Goal: Contribute content: Contribute content

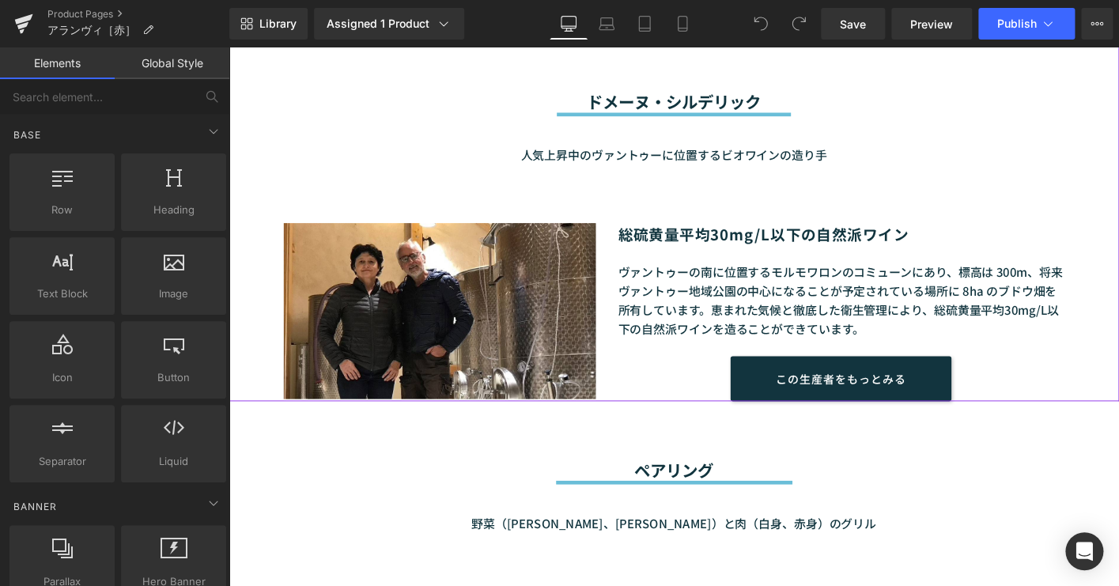
scroll to position [1222, 0]
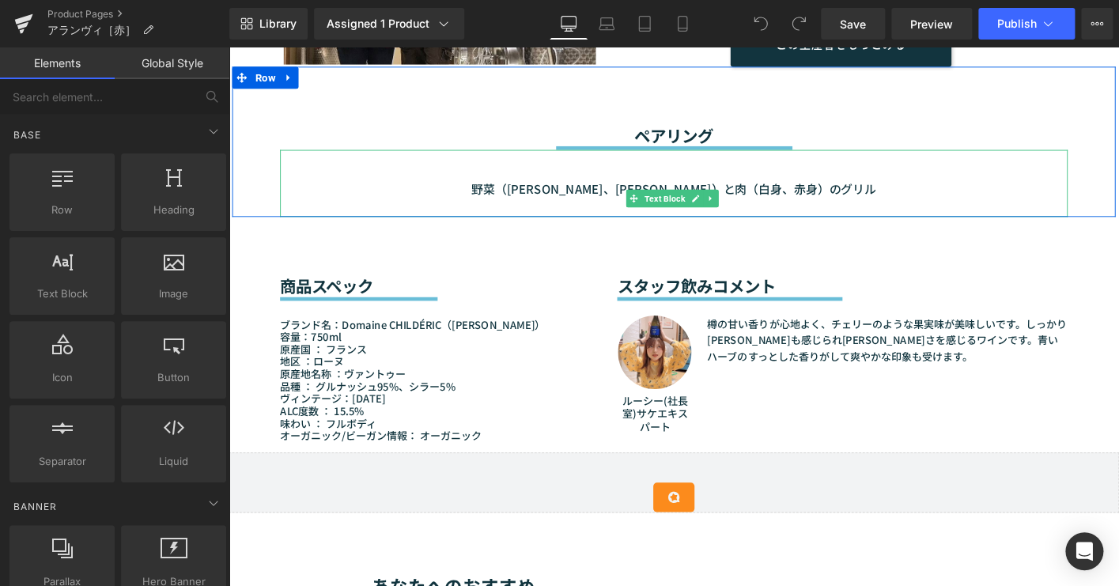
click at [550, 198] on p "野菜（[PERSON_NAME]、[PERSON_NAME]）と肉（白身、赤身）のグリル" at bounding box center [707, 199] width 846 height 21
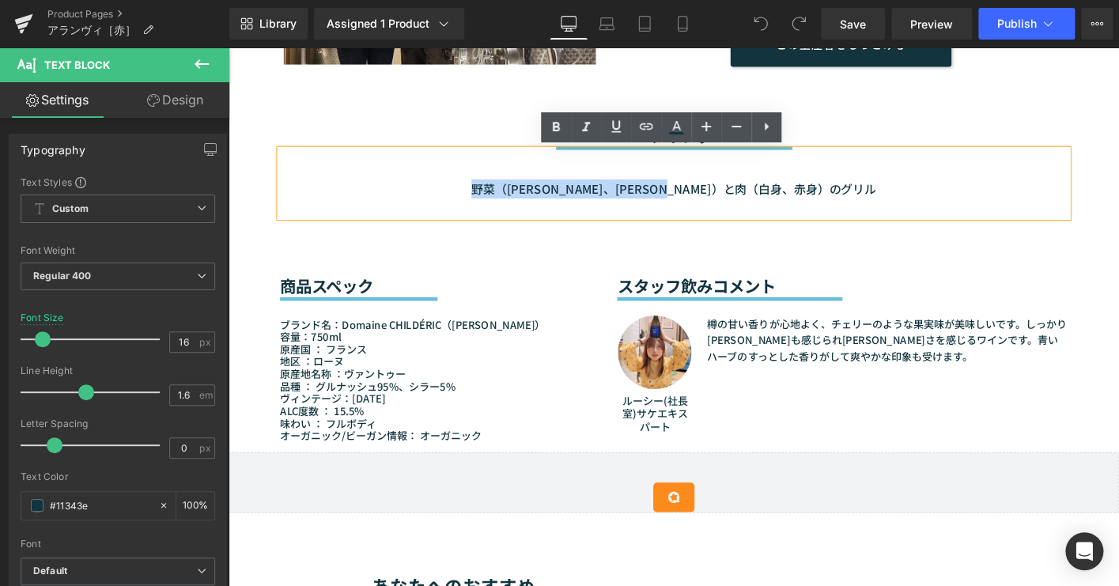
drag, startPoint x: 549, startPoint y: 198, endPoint x: 867, endPoint y: 197, distance: 317.9
click at [867, 197] on p "野菜（[PERSON_NAME]、[PERSON_NAME]）と肉（白身、赤身）のグリル" at bounding box center [707, 199] width 846 height 21
paste div
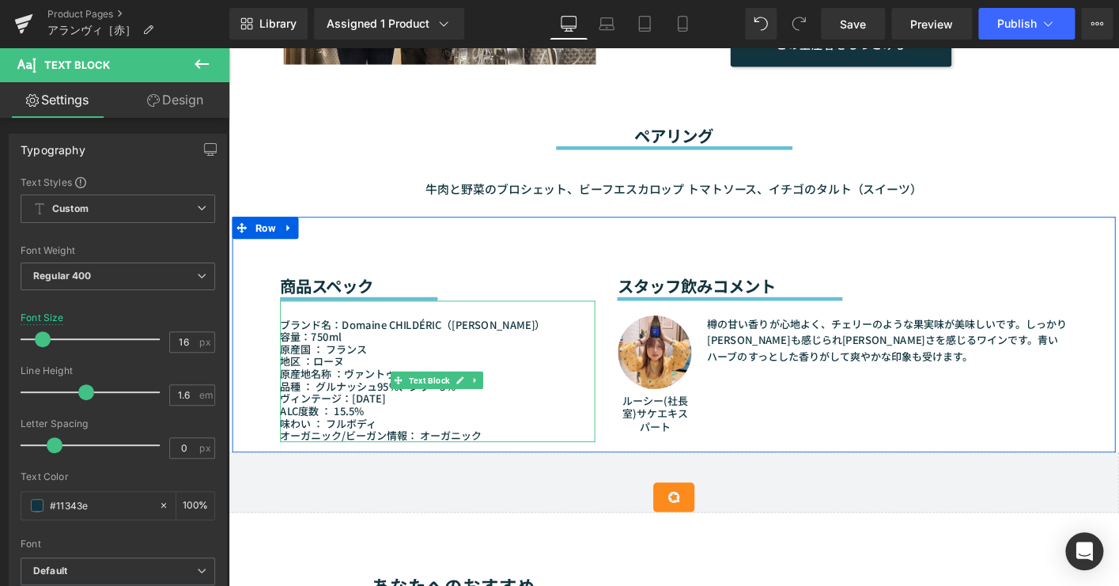
click at [407, 428] on p "ヴィンテージ：[DATE]" at bounding box center [453, 424] width 338 height 13
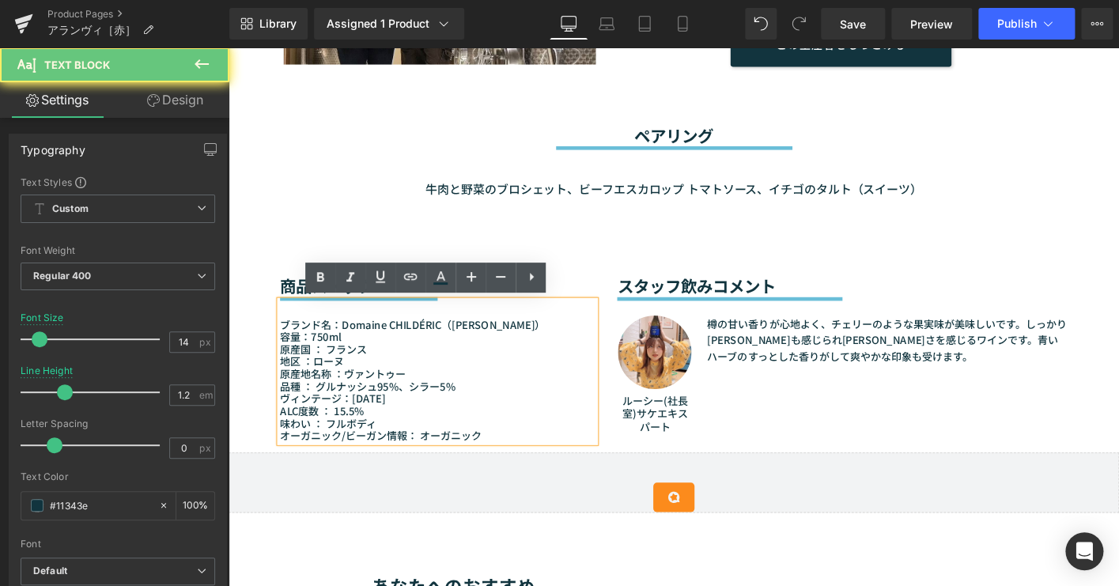
click at [390, 423] on p "ヴィンテージ：[DATE]" at bounding box center [453, 424] width 338 height 13
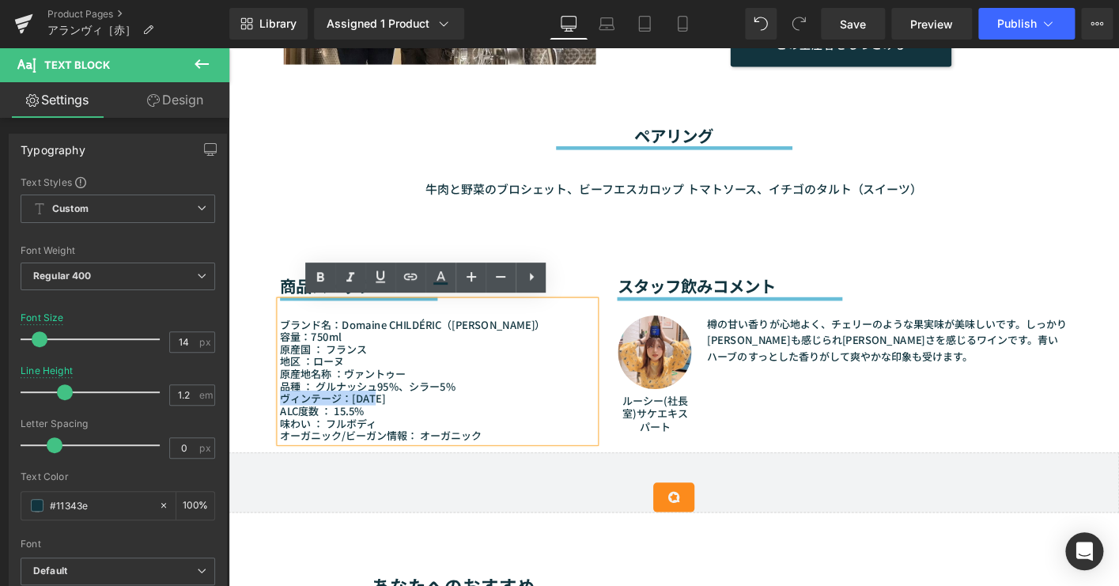
drag, startPoint x: 476, startPoint y: 411, endPoint x: 486, endPoint y: 426, distance: 18.2
click at [486, 426] on div "ブランド名：Domaine CHILDÉRIC（ドメーヌ・シルデリック） 容量：750ml 原産国 ： [GEOGRAPHIC_DATA] 地区 ：ローヌ 原…" at bounding box center [453, 395] width 338 height 152
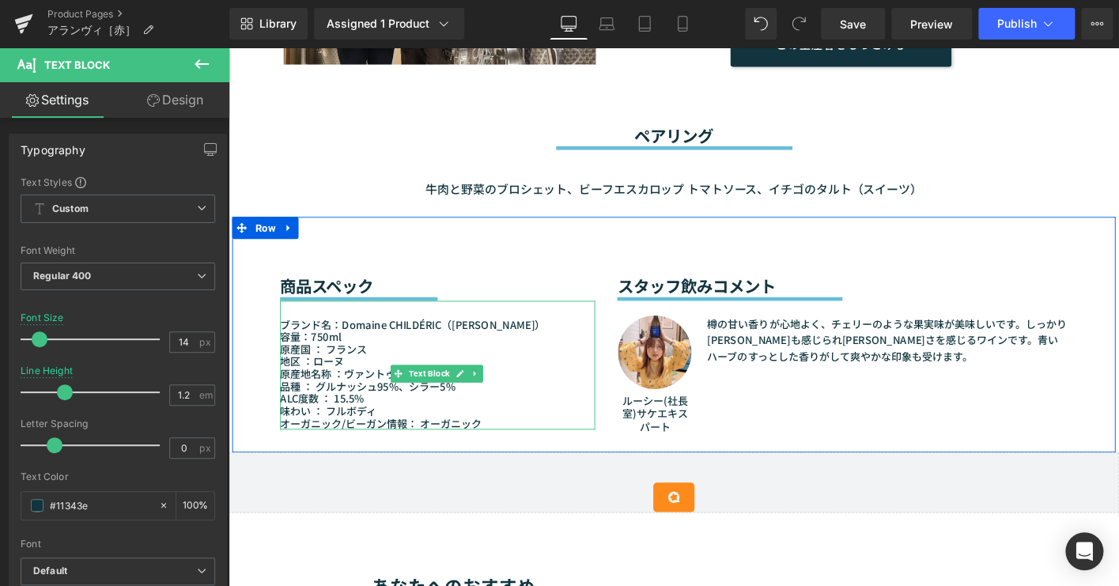
click at [357, 439] on p "味わい ： フルボディ" at bounding box center [453, 437] width 338 height 13
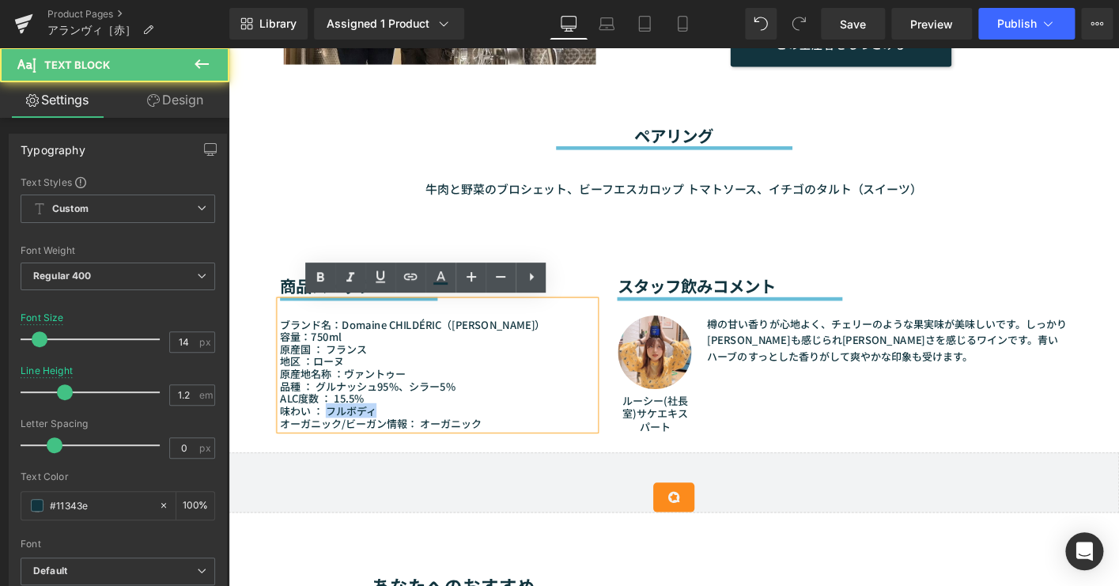
drag, startPoint x: 333, startPoint y: 437, endPoint x: 386, endPoint y: 438, distance: 53.0
click at [386, 438] on p "味わい ： フルボディ" at bounding box center [453, 437] width 338 height 13
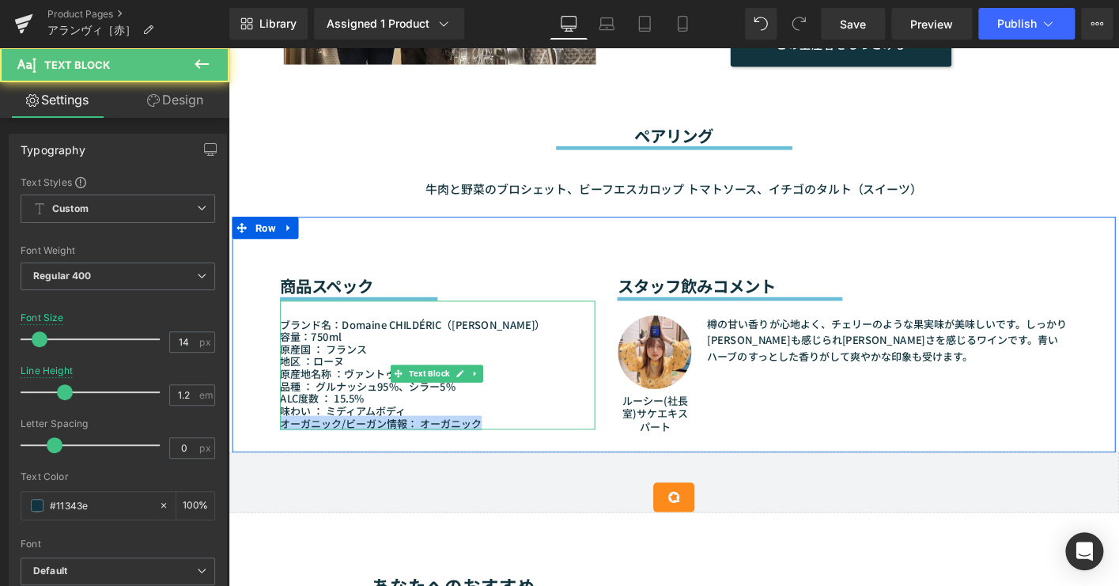
drag, startPoint x: 424, startPoint y: 433, endPoint x: 503, endPoint y: 451, distance: 81.1
click at [503, 451] on div "ブランド名：Domaine CHILDÉRIC（ドメーヌ・シルデリック） 容量：750ml 原産国 ： [GEOGRAPHIC_DATA] 地区 ：ローヌ 原…" at bounding box center [453, 388] width 338 height 138
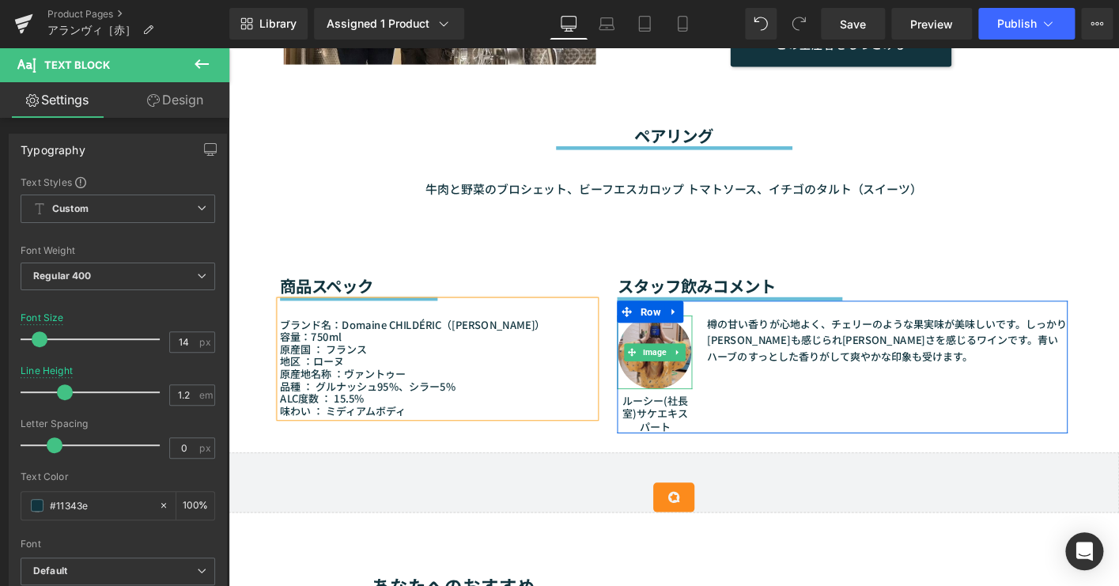
click at [688, 374] on span "Image" at bounding box center [687, 374] width 32 height 19
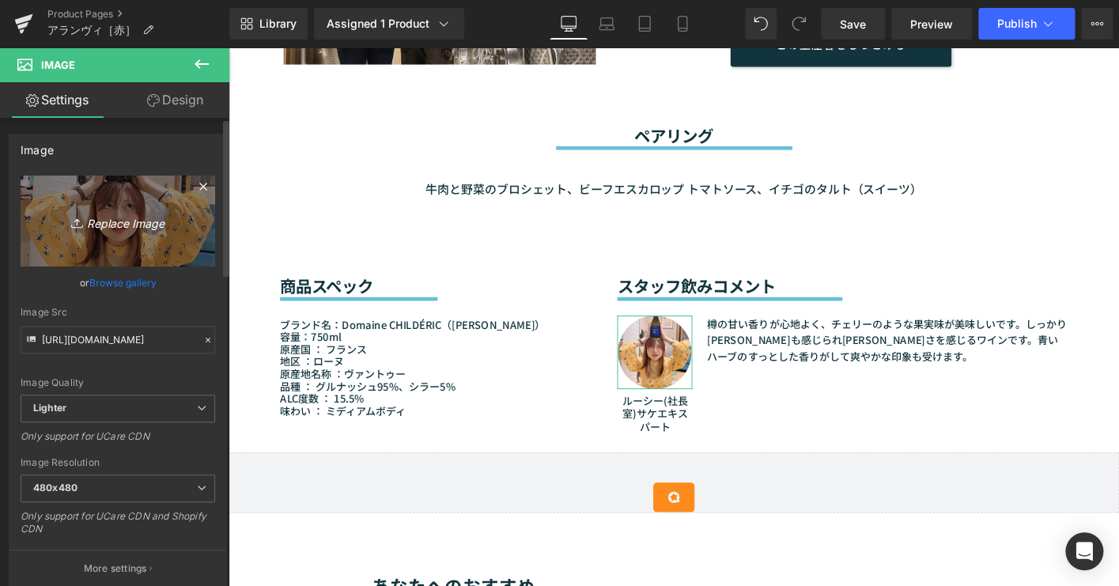
click at [60, 207] on link "Replace Image" at bounding box center [118, 221] width 195 height 91
type input "C:\fakepath\[PERSON_NAME].jpg"
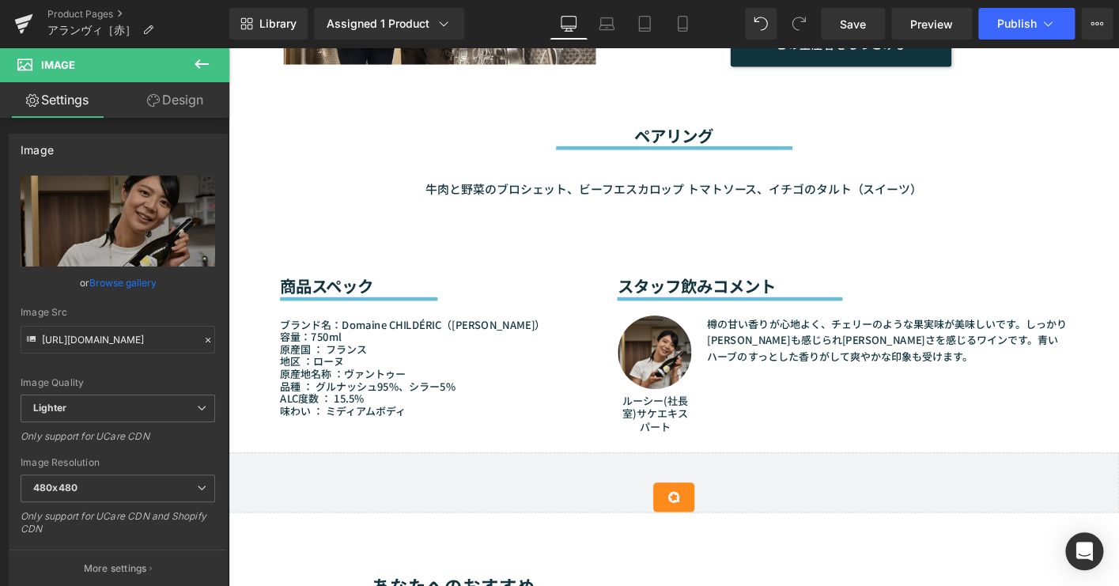
type input "[URL][DOMAIN_NAME]"
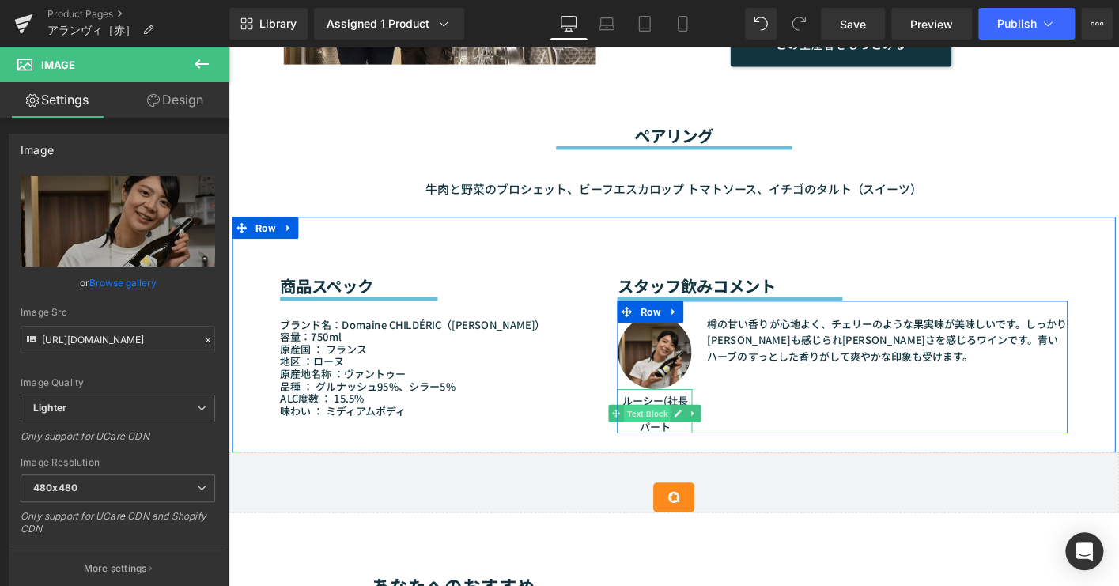
click at [690, 434] on span "Text Block" at bounding box center [678, 441] width 50 height 19
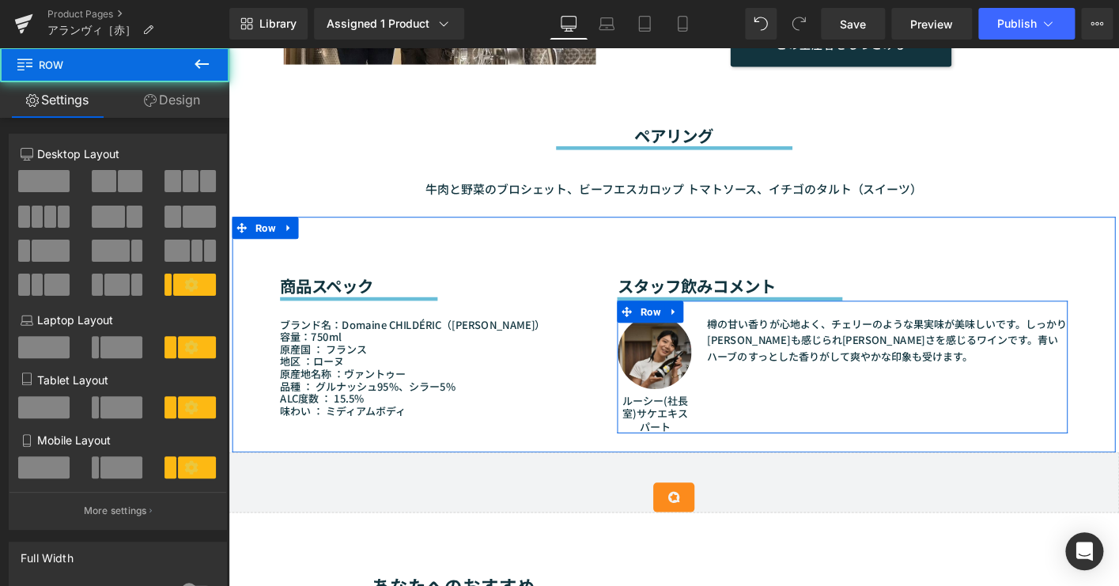
click at [731, 434] on div "Image ルーシー(社長室)サケエキスパート Text Block 樽の甘い香りが心地よく、チェリーのような果実味が美味しいです。しっかり[PERSON_N…" at bounding box center [888, 390] width 484 height 143
click at [703, 448] on link at bounding box center [711, 440] width 17 height 19
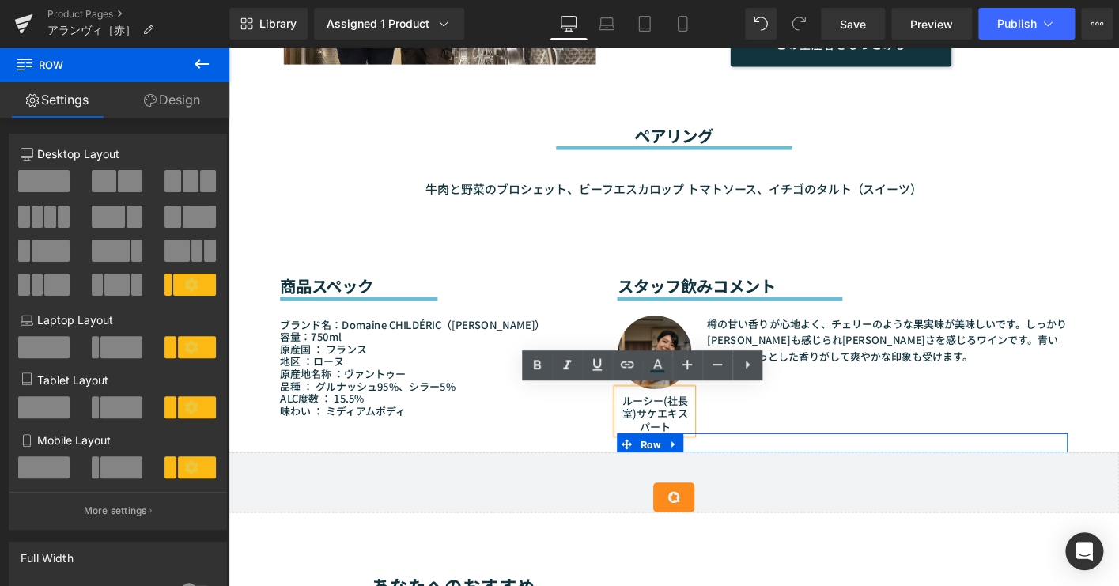
click at [690, 462] on span "Row" at bounding box center [682, 474] width 30 height 24
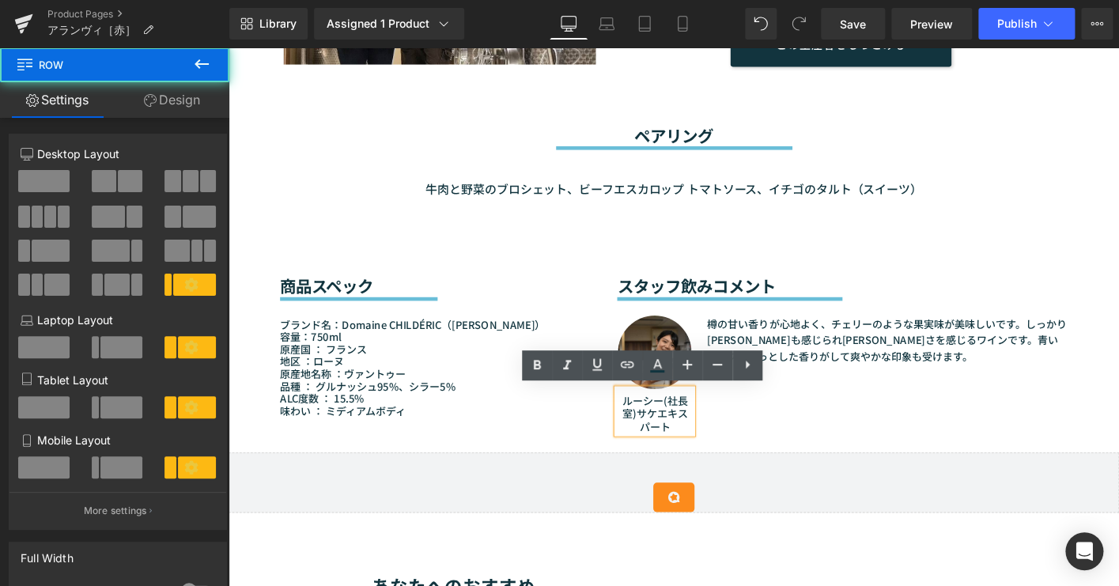
click at [690, 448] on p "ルーシー(社長室)サケエキスパート" at bounding box center [686, 440] width 81 height 43
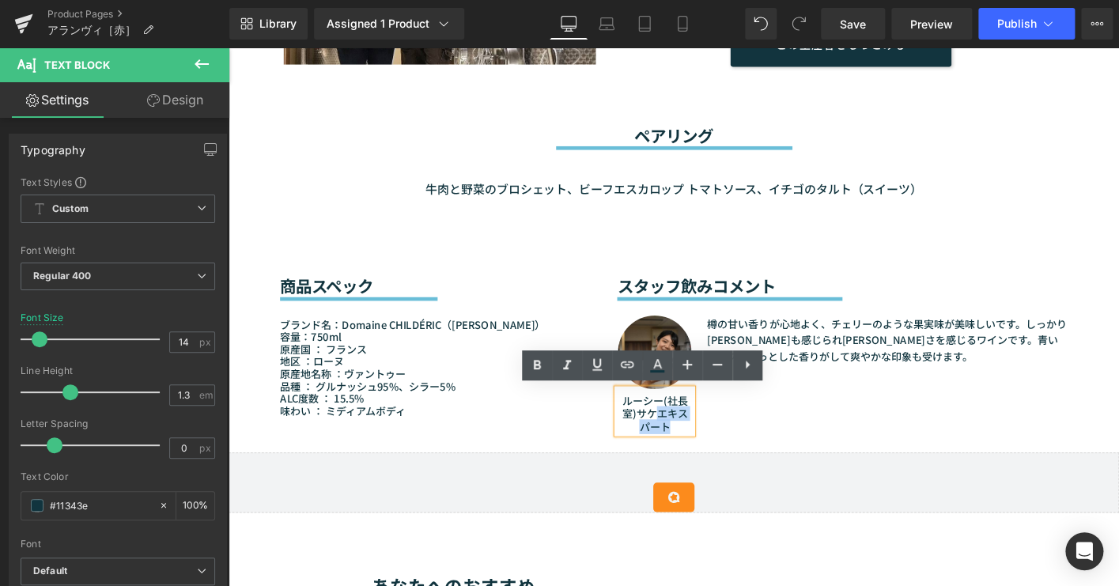
click at [690, 448] on p "ルーシー(社長室)サケエキスパート" at bounding box center [686, 440] width 81 height 43
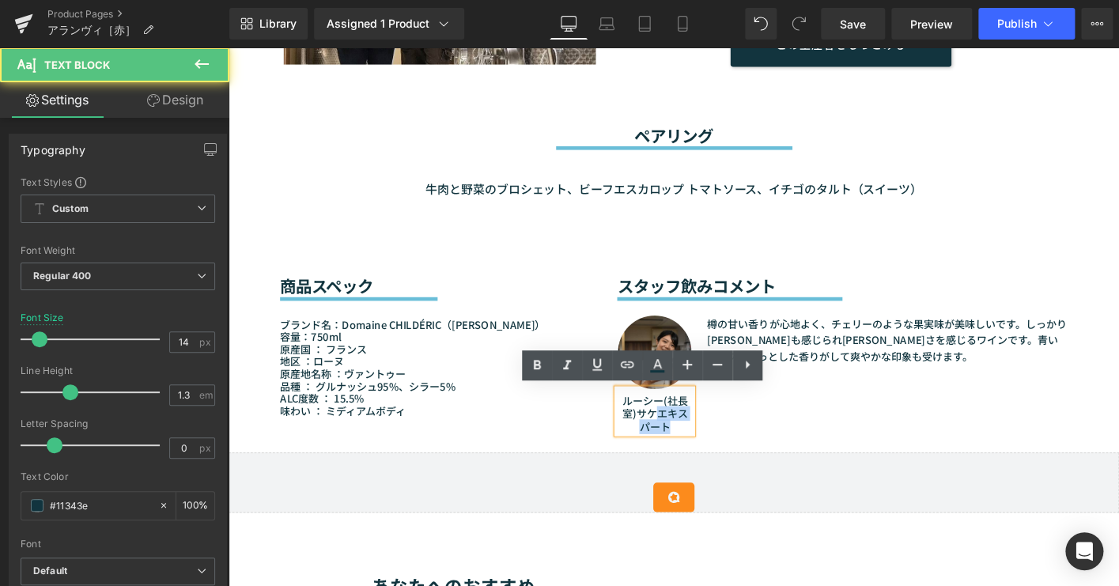
click at [697, 448] on p "ルーシー(社長室)サケエキスパート" at bounding box center [686, 440] width 81 height 43
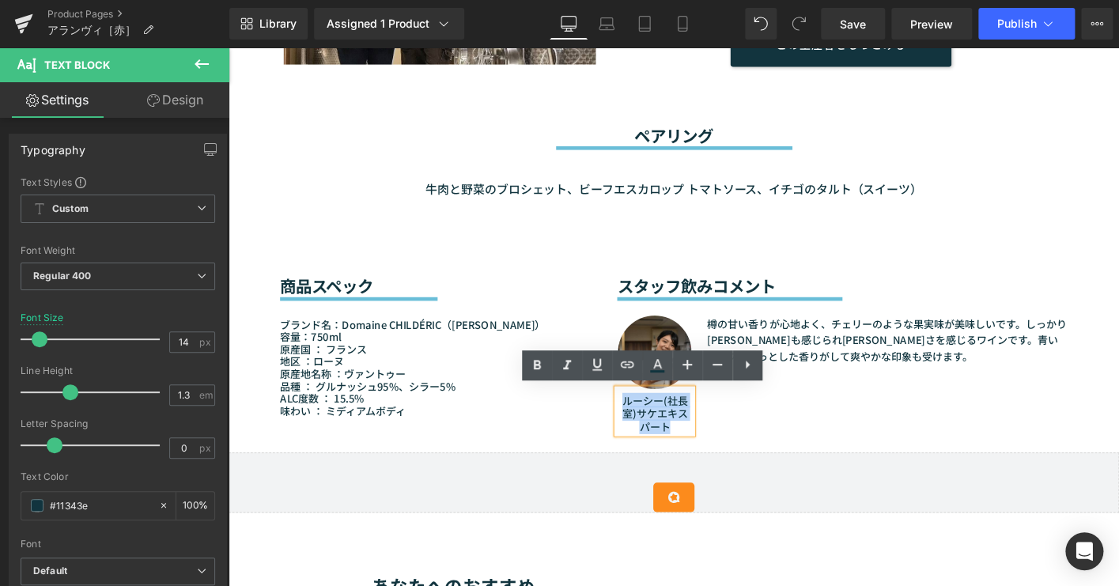
drag, startPoint x: 703, startPoint y: 452, endPoint x: 648, endPoint y: 425, distance: 61.5
click at [648, 425] on p "ルーシー(社長室)サケエキスパート" at bounding box center [686, 440] width 81 height 43
paste div
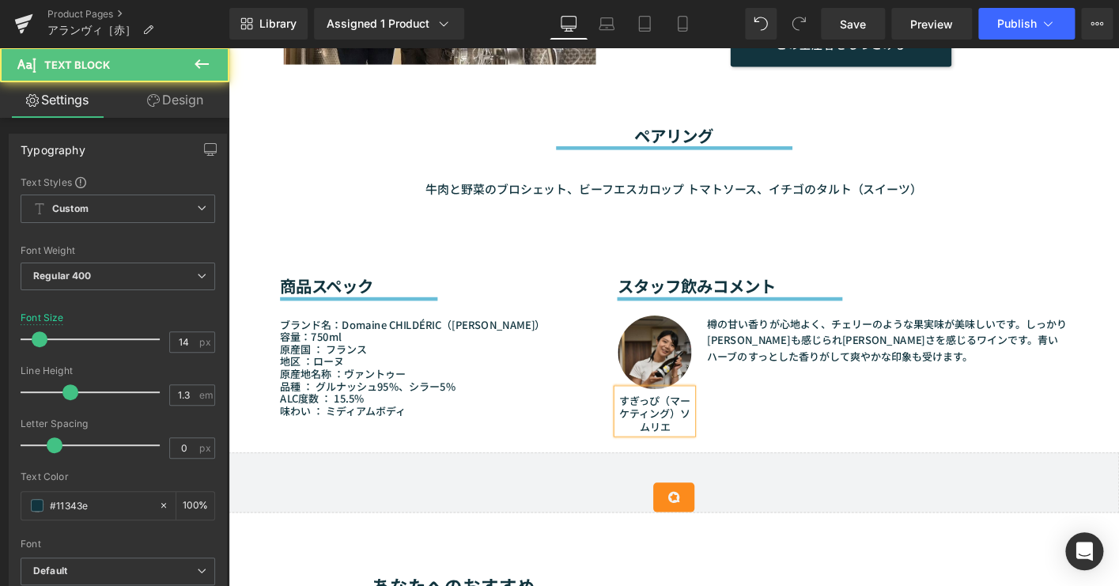
click at [690, 421] on p "すぎっぴ（マーケティング）ソムリエ" at bounding box center [686, 440] width 81 height 43
click at [670, 458] on p "（マーケティング）ソムリエ" at bounding box center [686, 447] width 81 height 28
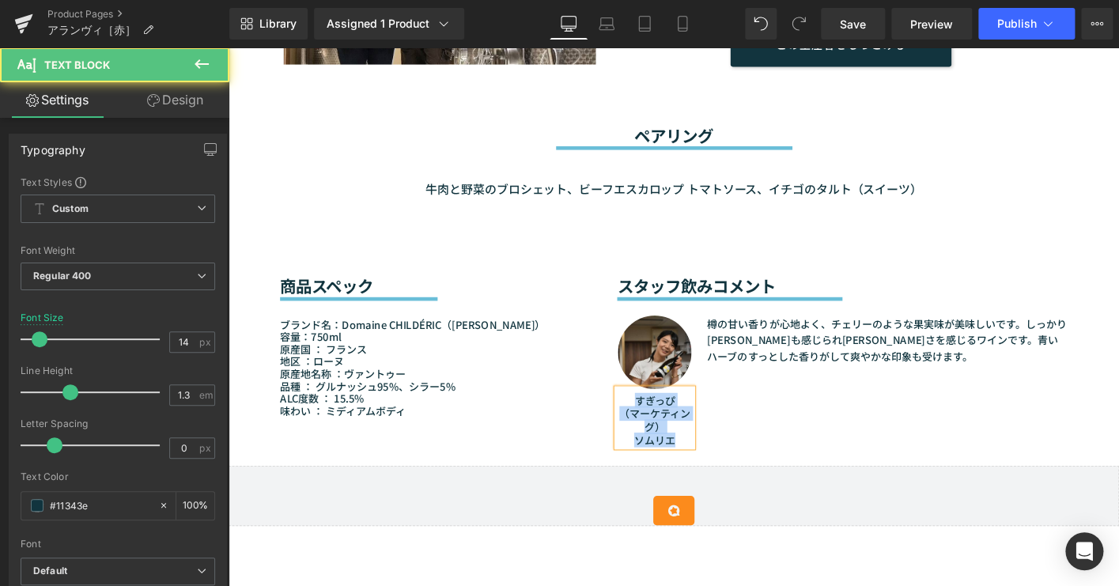
drag, startPoint x: 716, startPoint y: 467, endPoint x: 648, endPoint y: 425, distance: 80.6
click at [648, 425] on div "すぎっぴ （マーケティング） ソムリエ" at bounding box center [686, 445] width 81 height 62
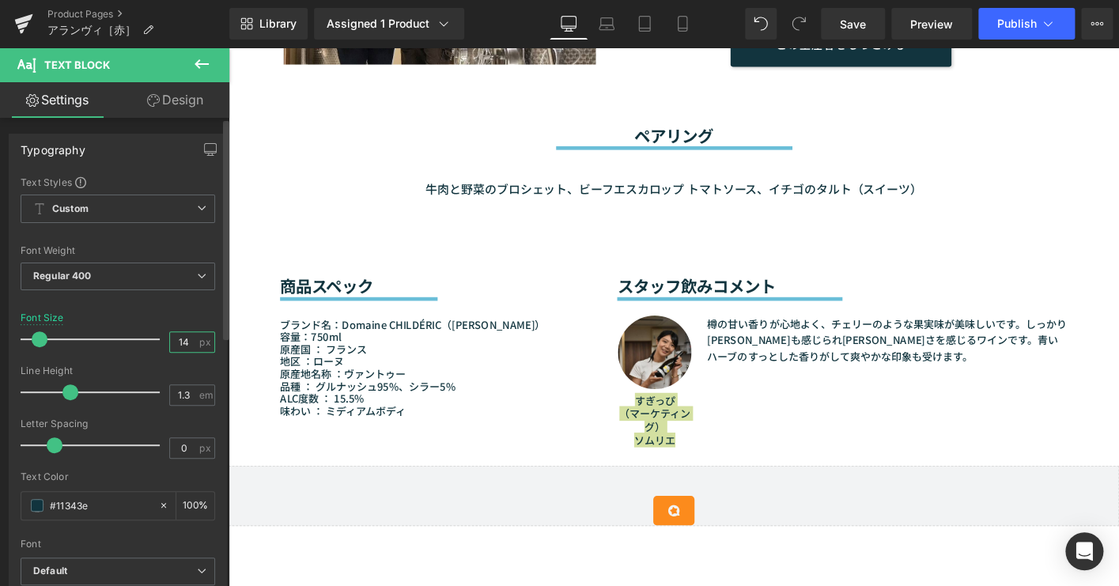
click at [185, 339] on input "14" at bounding box center [184, 342] width 28 height 20
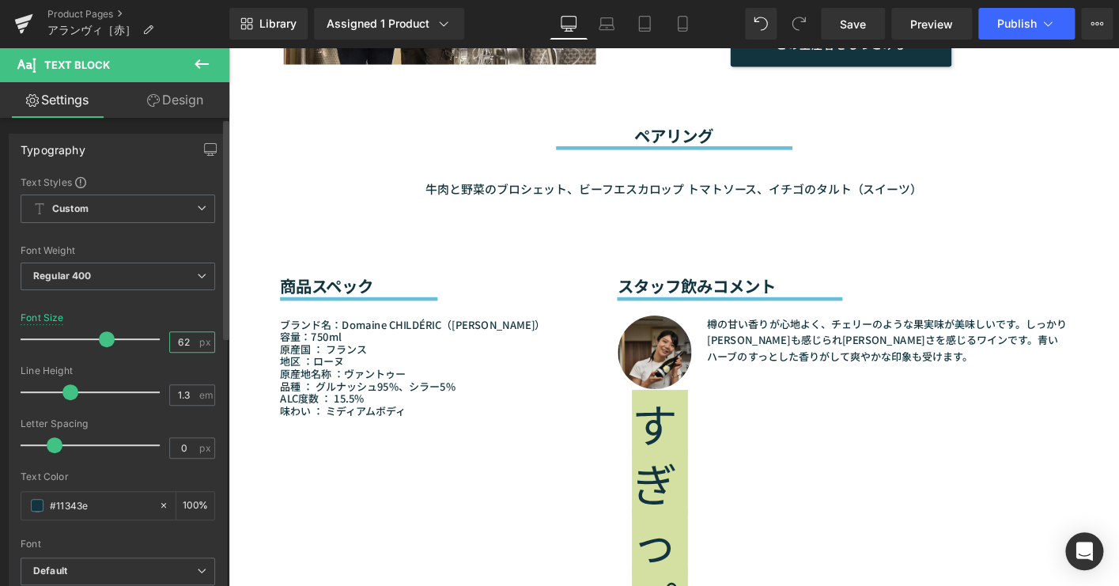
type input "6"
type input "12"
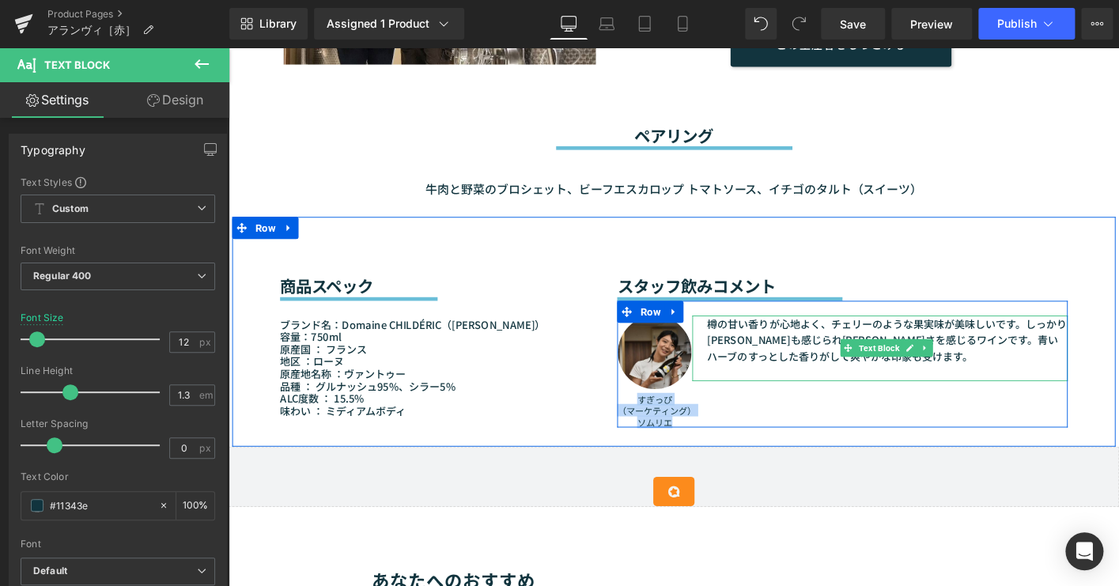
click at [761, 350] on p "樽の甘い香りが心地よく、チェリーのような果実味が美味しいです。しっかり[PERSON_NAME]も感じられ[PERSON_NAME]さを感じるワインです。青い…" at bounding box center [935, 361] width 387 height 53
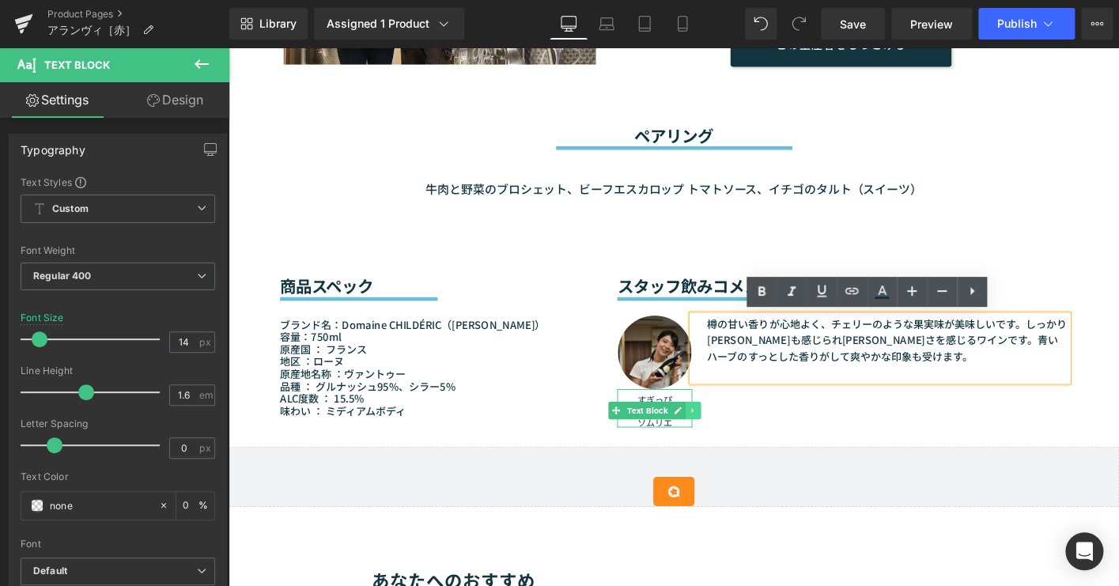
click at [720, 442] on link at bounding box center [728, 437] width 17 height 19
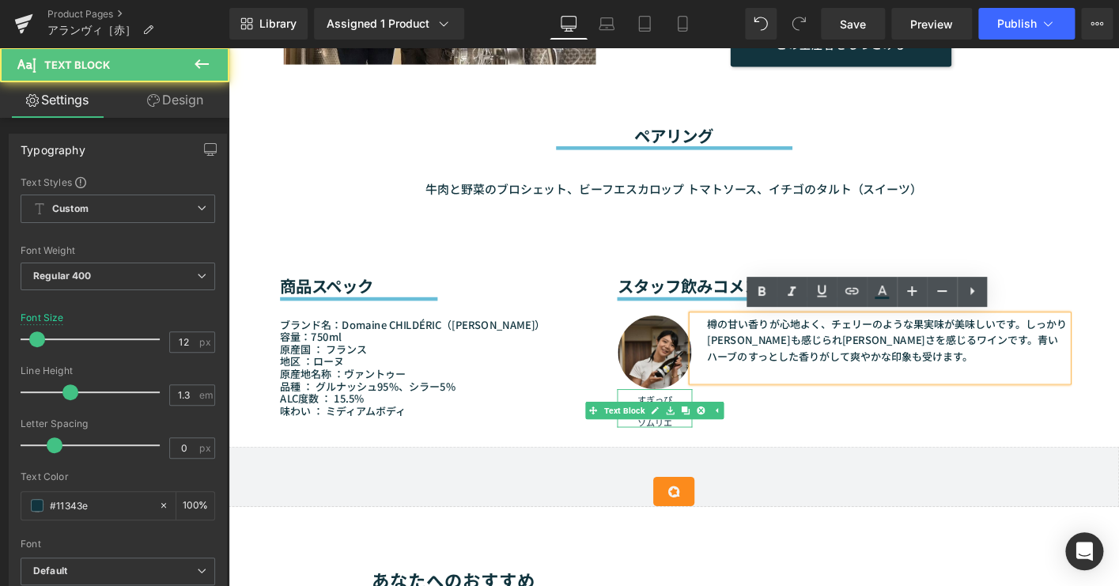
click at [656, 419] on p "すぎっぴ" at bounding box center [686, 425] width 81 height 13
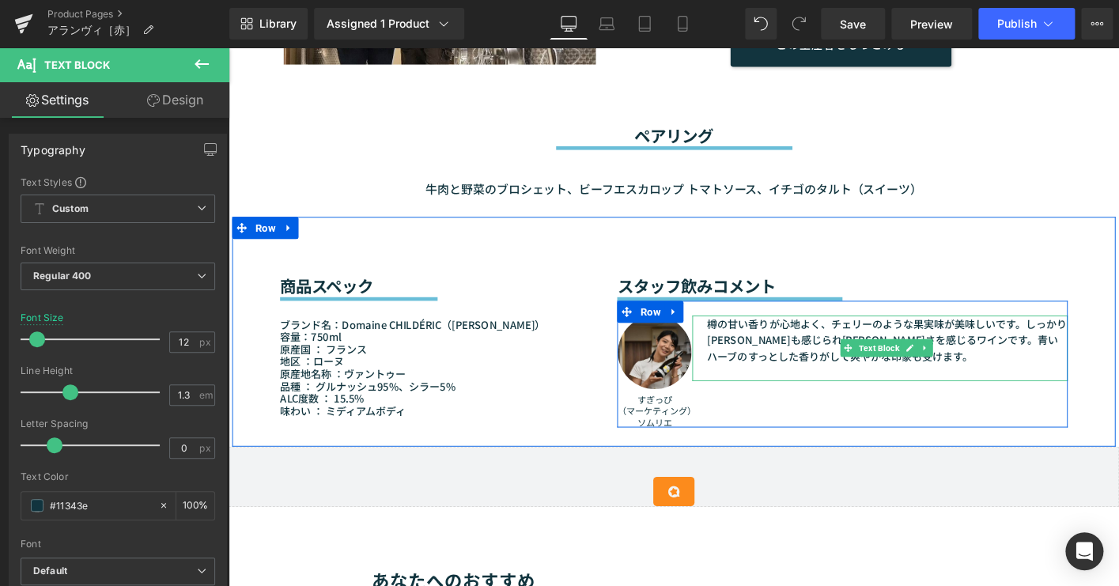
click at [807, 355] on p "樽の甘い香りが心地よく、チェリーのような果実味が美味しいです。しっかり[PERSON_NAME]も感じられ[PERSON_NAME]さを感じるワインです。青い…" at bounding box center [935, 361] width 387 height 53
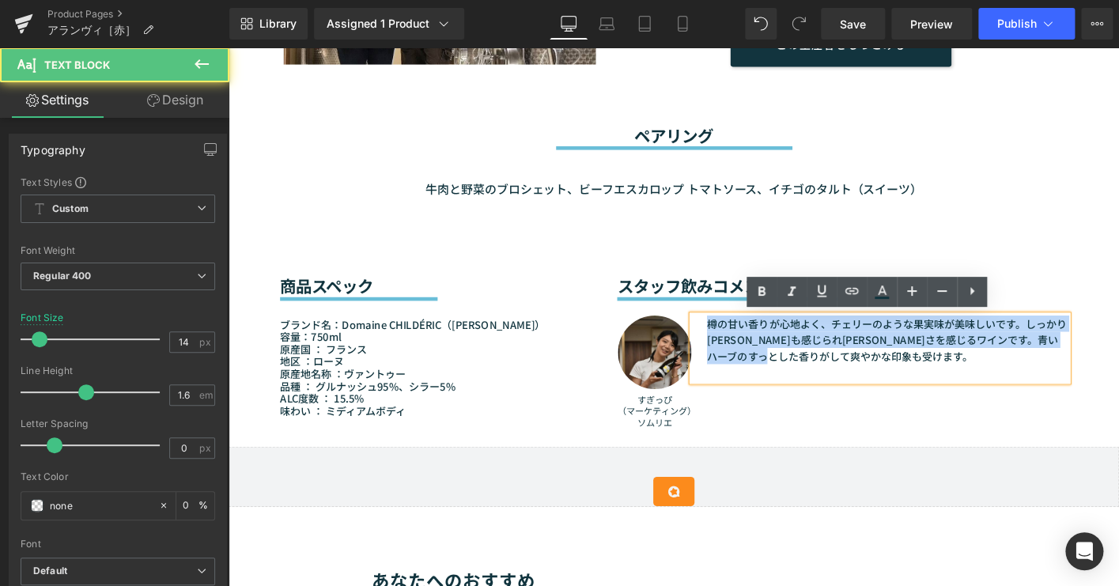
drag, startPoint x: 915, startPoint y: 379, endPoint x: 737, endPoint y: 348, distance: 180.6
click at [742, 348] on p "樽の甘い香りが心地よく、チェリーのような果実味が美味しいです。しっかり[PERSON_NAME]も感じられ[PERSON_NAME]さを感じるワインです。青い…" at bounding box center [935, 361] width 387 height 53
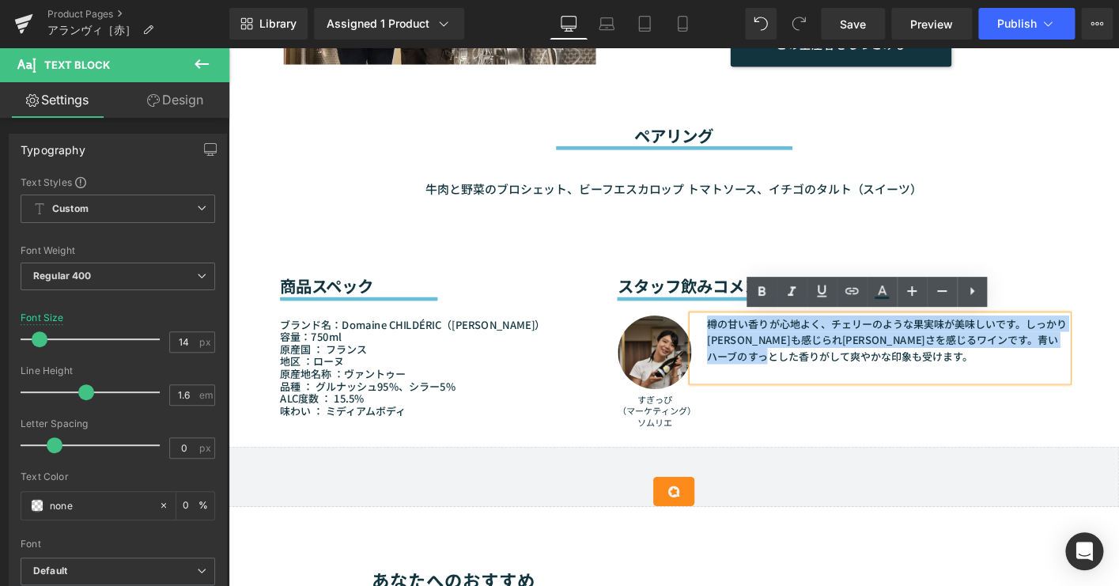
paste div
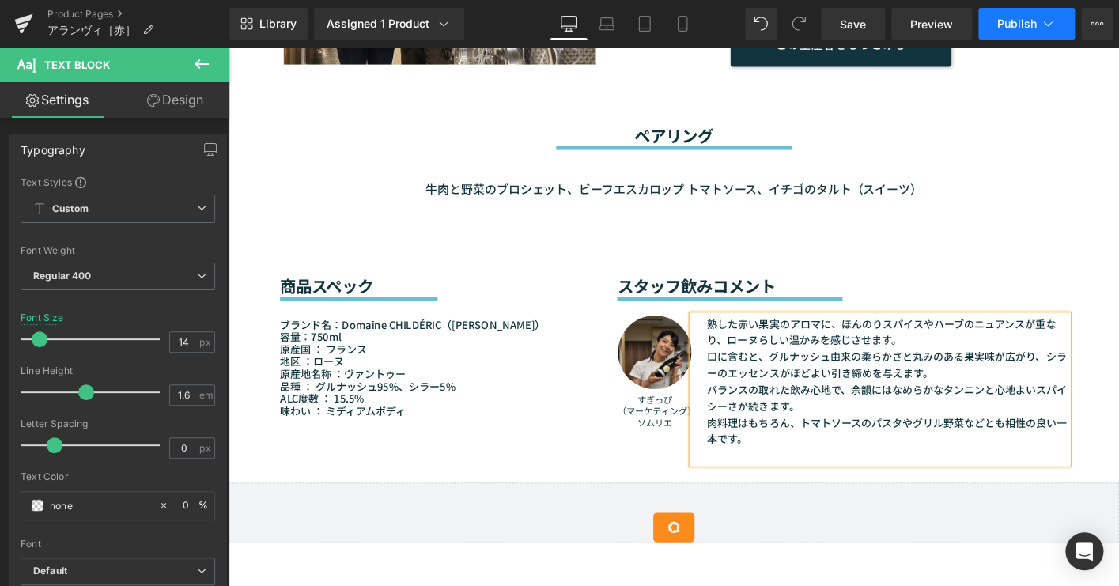
click at [1001, 30] on button "Publish" at bounding box center [1026, 24] width 96 height 32
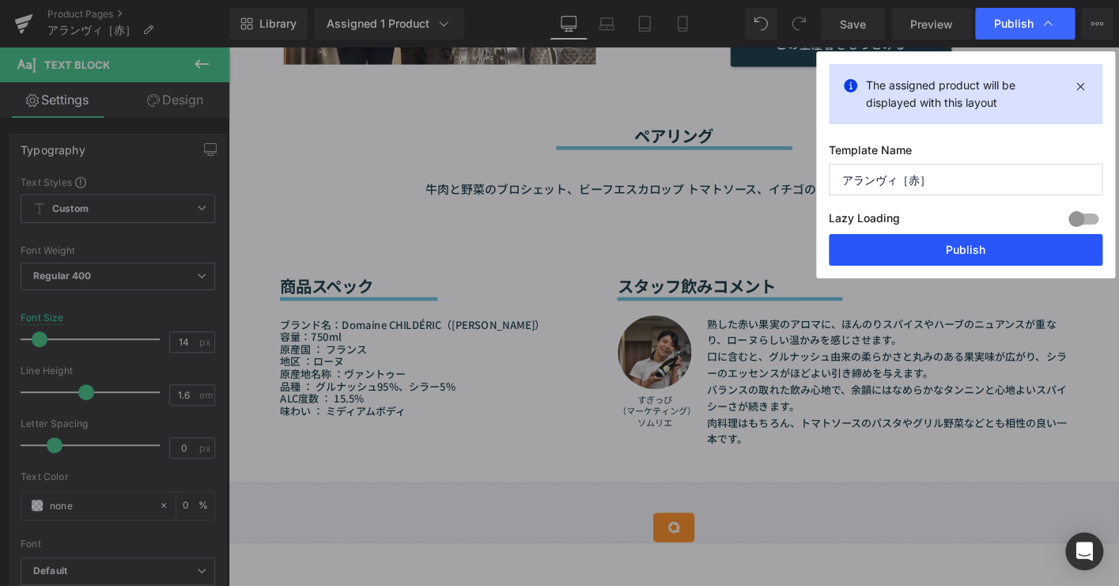
click at [973, 250] on button "Publish" at bounding box center [966, 250] width 274 height 32
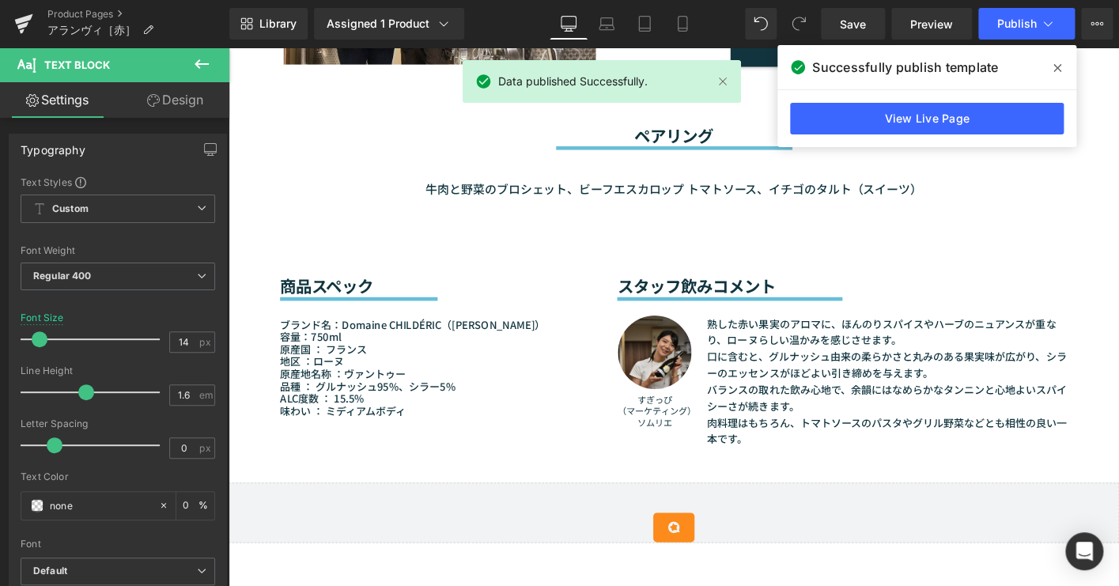
click at [1056, 65] on icon at bounding box center [1057, 68] width 8 height 13
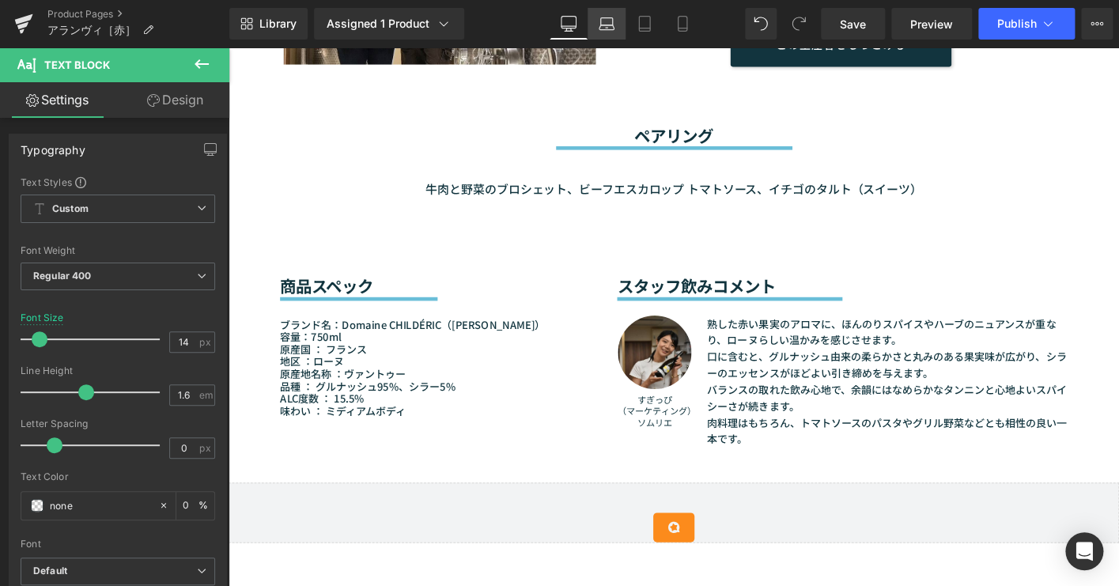
click at [603, 28] on icon at bounding box center [607, 24] width 16 height 16
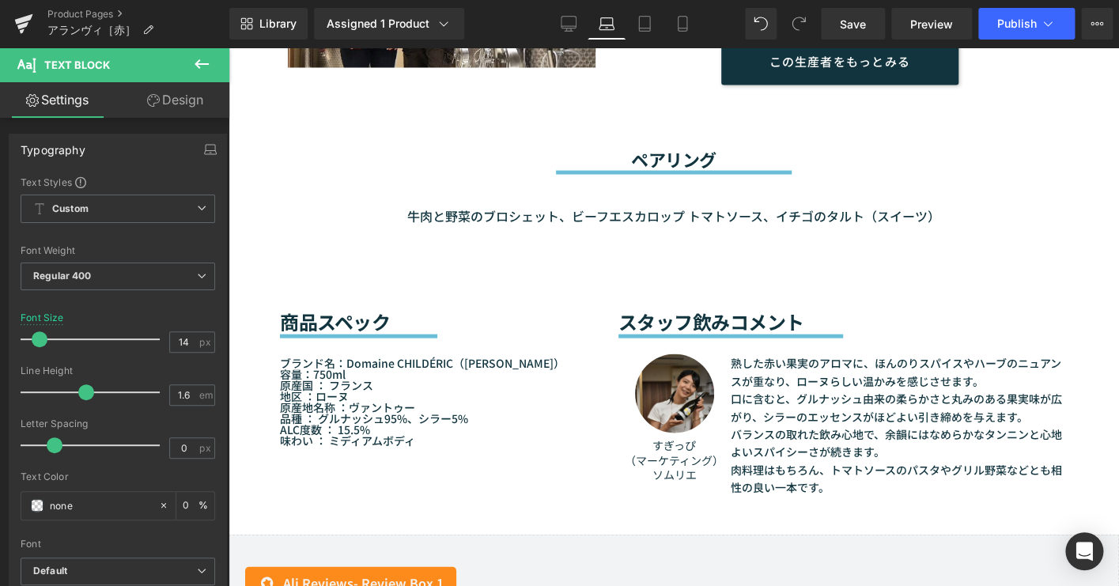
scroll to position [1241, 0]
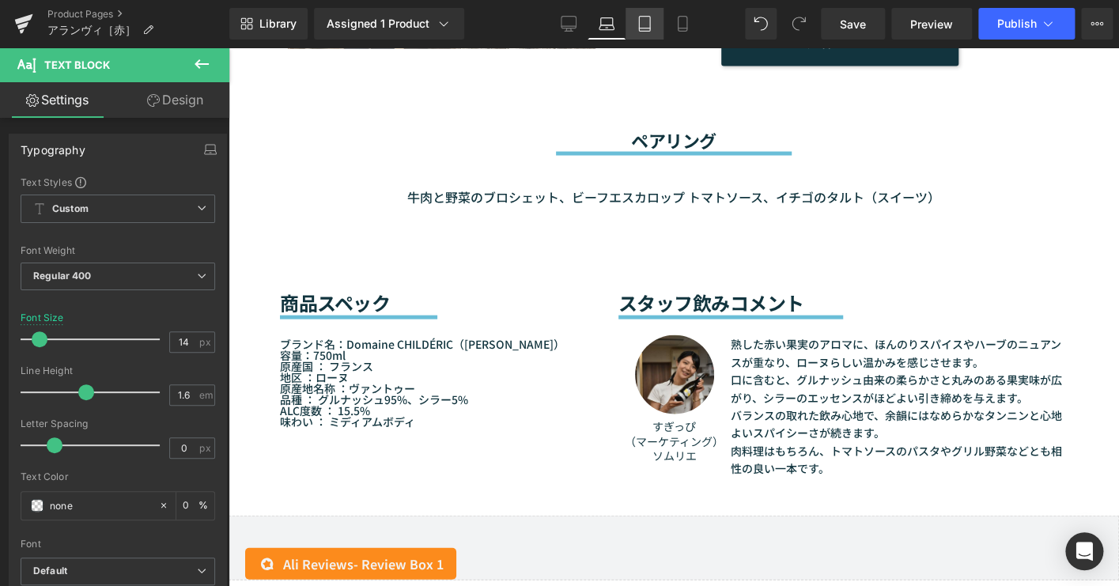
click at [642, 29] on icon at bounding box center [645, 24] width 16 height 16
type input "0"
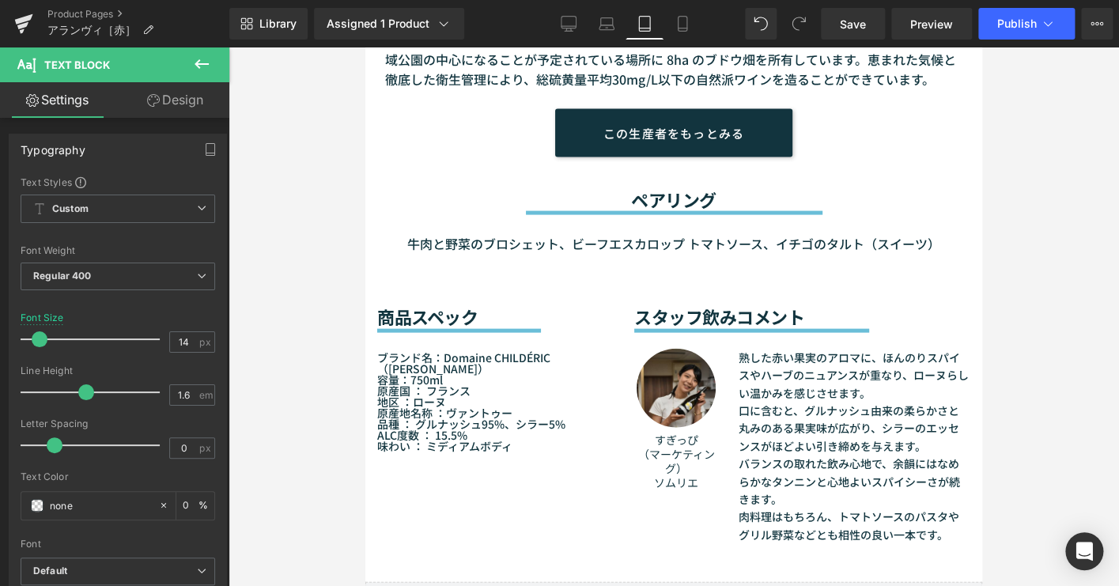
scroll to position [1269, 0]
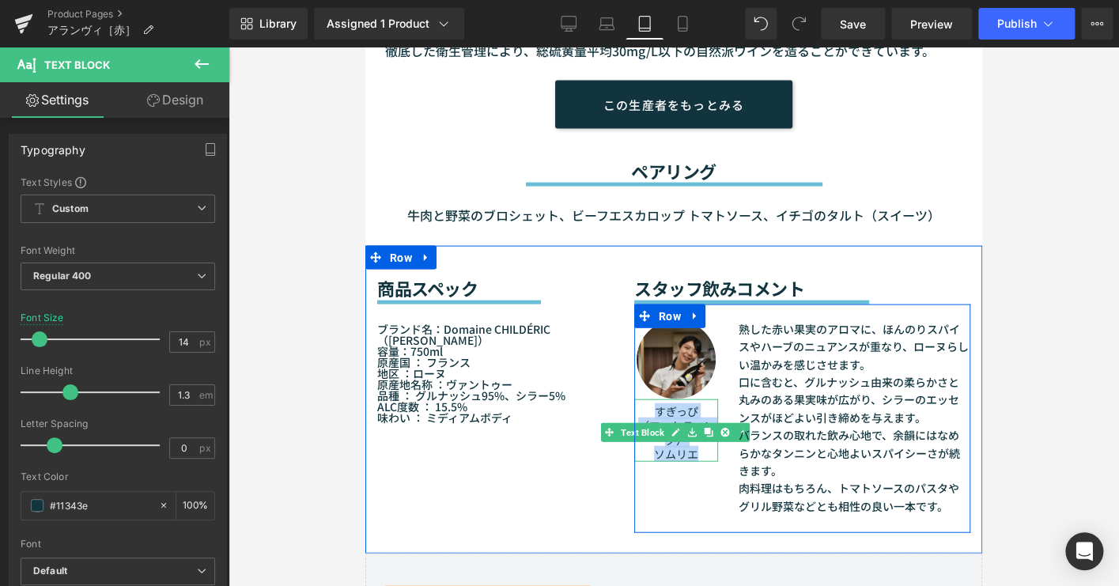
drag, startPoint x: 702, startPoint y: 466, endPoint x: 644, endPoint y: 422, distance: 72.9
click at [644, 422] on div "すぎっぴ （マーケティング） ソムリエ" at bounding box center [676, 430] width 84 height 62
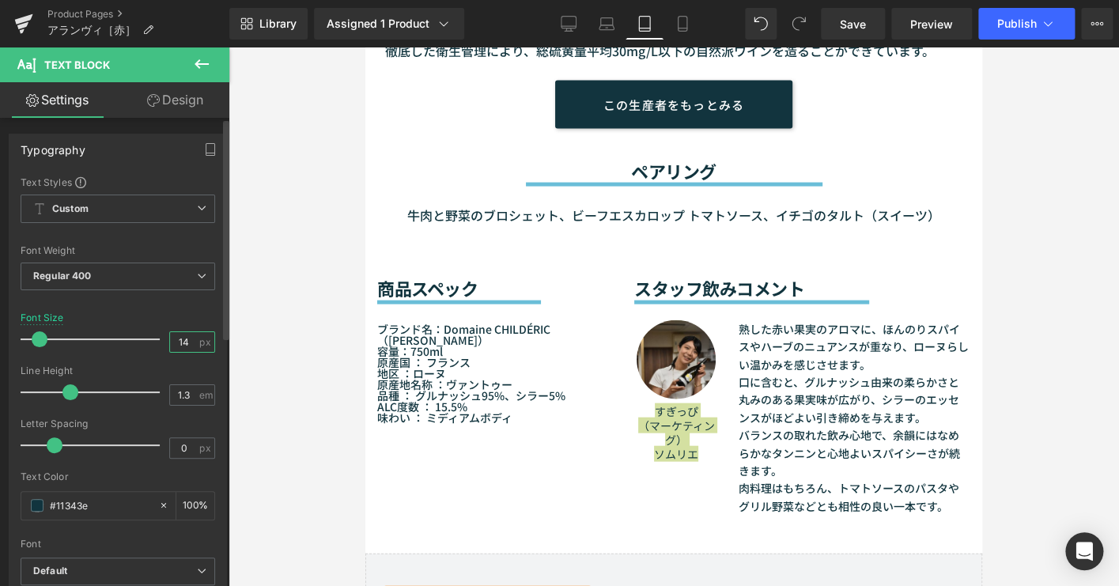
drag, startPoint x: 183, startPoint y: 342, endPoint x: 156, endPoint y: 327, distance: 31.5
click at [183, 342] on input "14" at bounding box center [184, 342] width 28 height 20
click at [682, 11] on link "Mobile" at bounding box center [682, 24] width 38 height 32
type input "13"
type input "100"
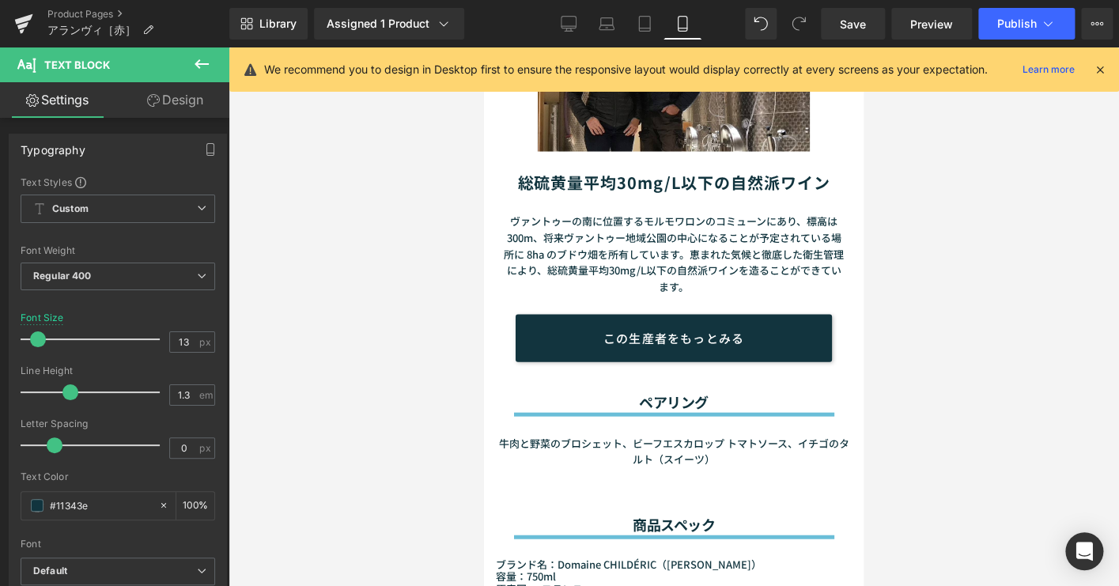
scroll to position [1638, 0]
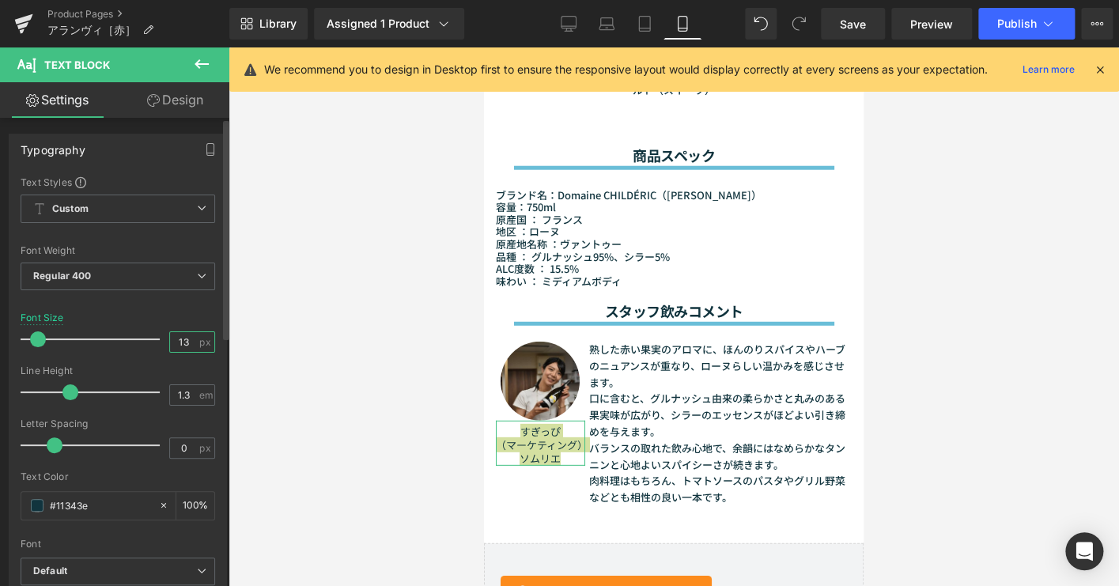
click at [184, 342] on input "13" at bounding box center [184, 342] width 28 height 20
type input "1"
type input "0"
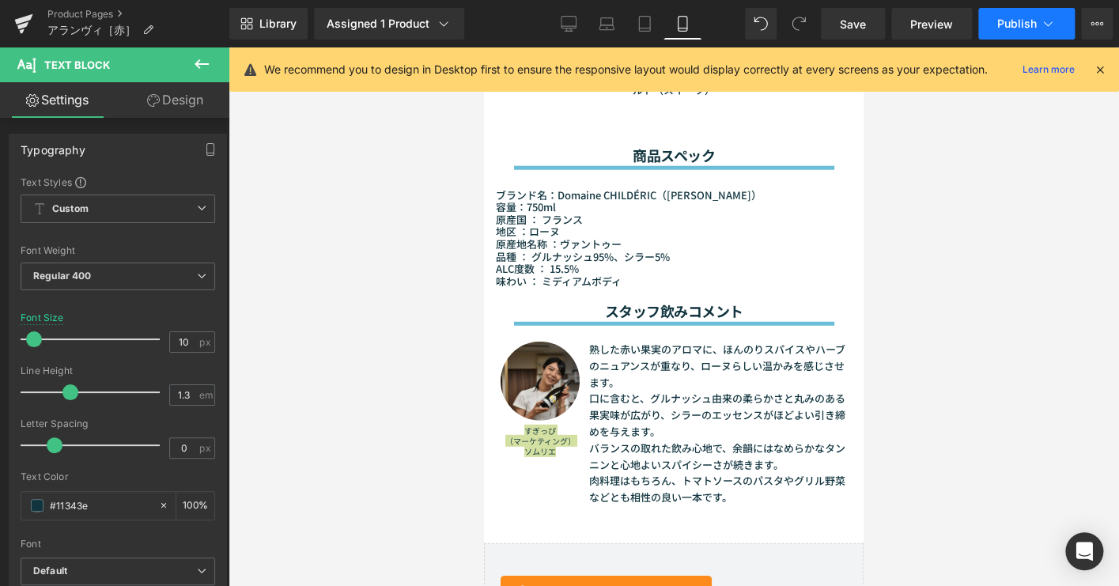
click at [1008, 27] on span "Publish" at bounding box center [1017, 23] width 40 height 13
click at [573, 23] on icon at bounding box center [569, 24] width 16 height 16
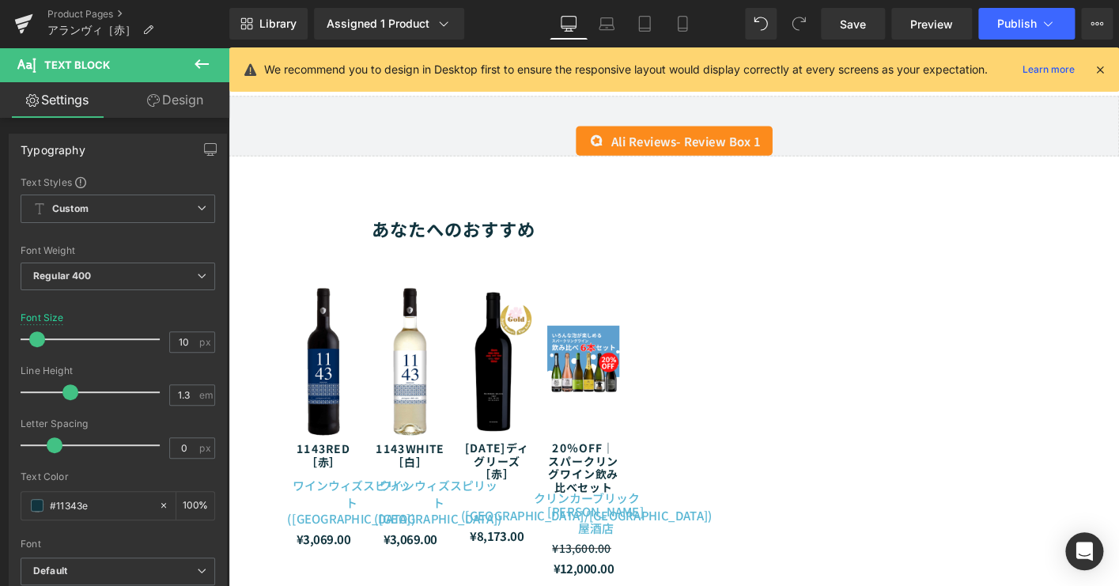
type input "12"
type input "100"
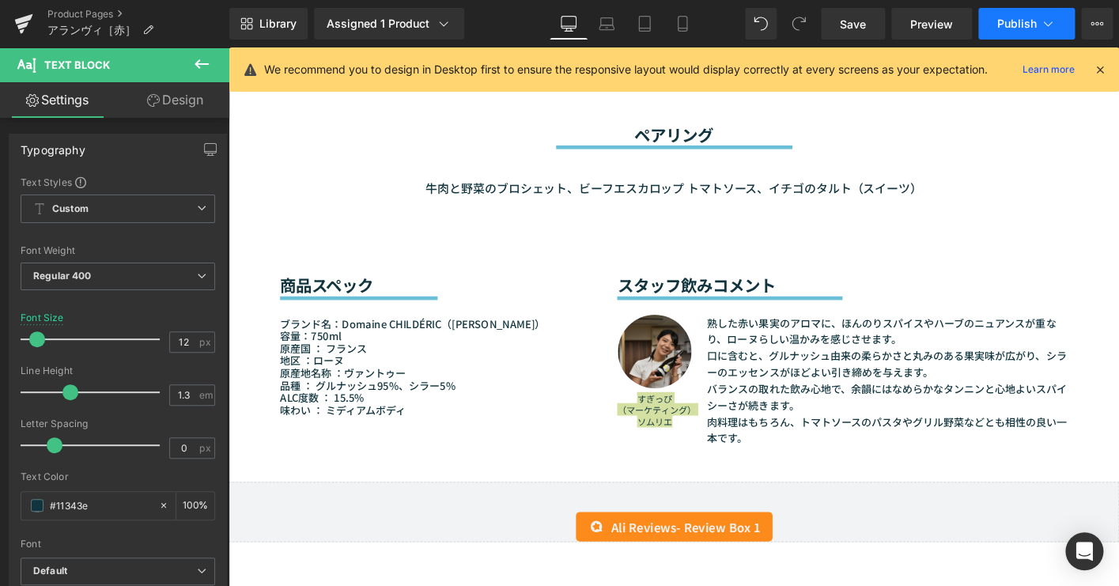
click at [1007, 21] on span "Publish" at bounding box center [1017, 23] width 40 height 13
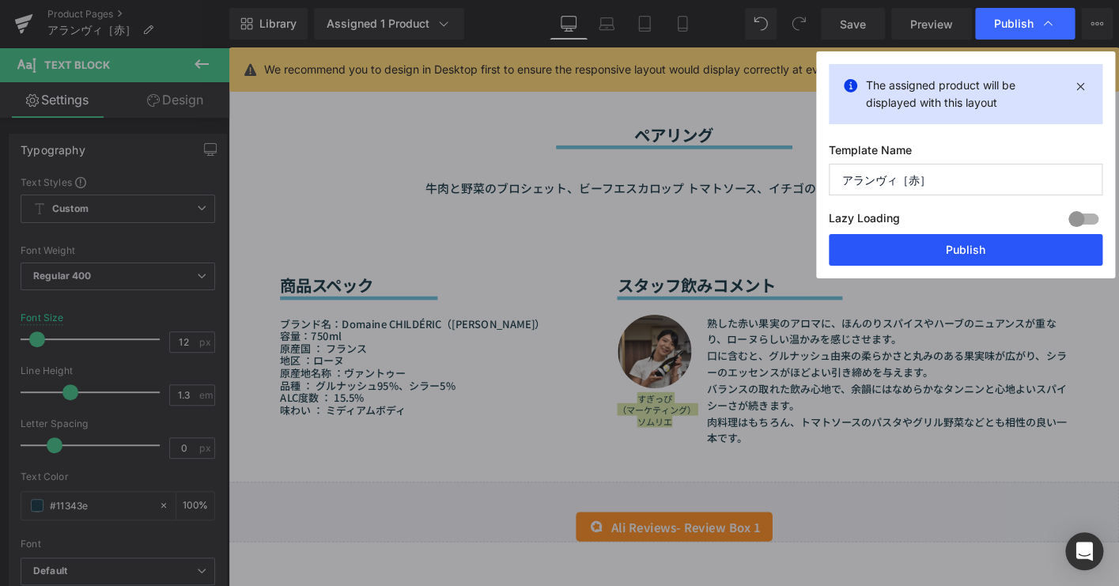
click at [968, 239] on button "Publish" at bounding box center [966, 250] width 274 height 32
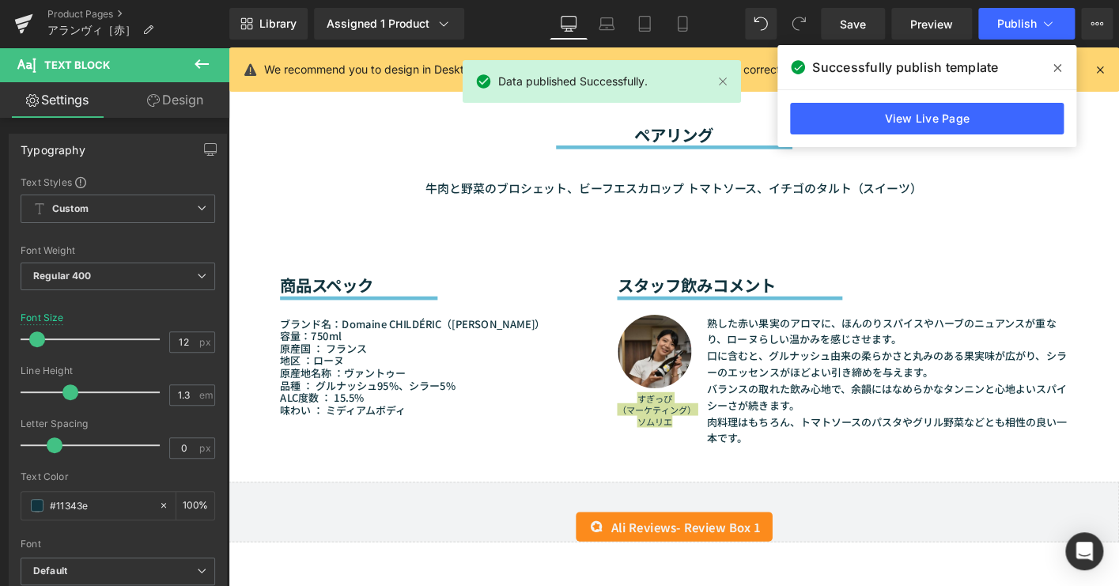
click at [1052, 71] on span at bounding box center [1057, 67] width 25 height 25
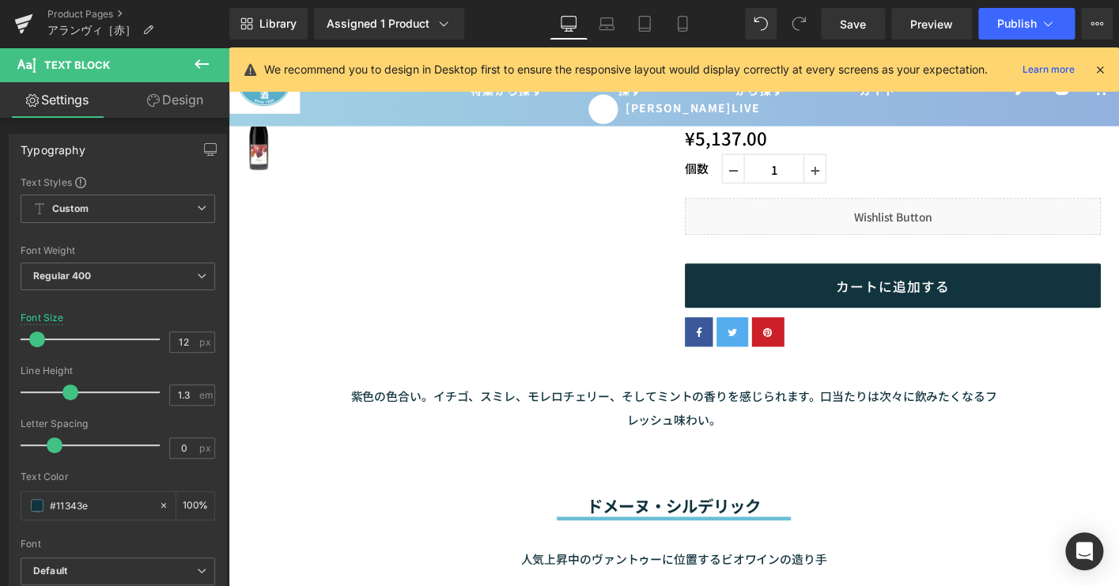
scroll to position [216, 0]
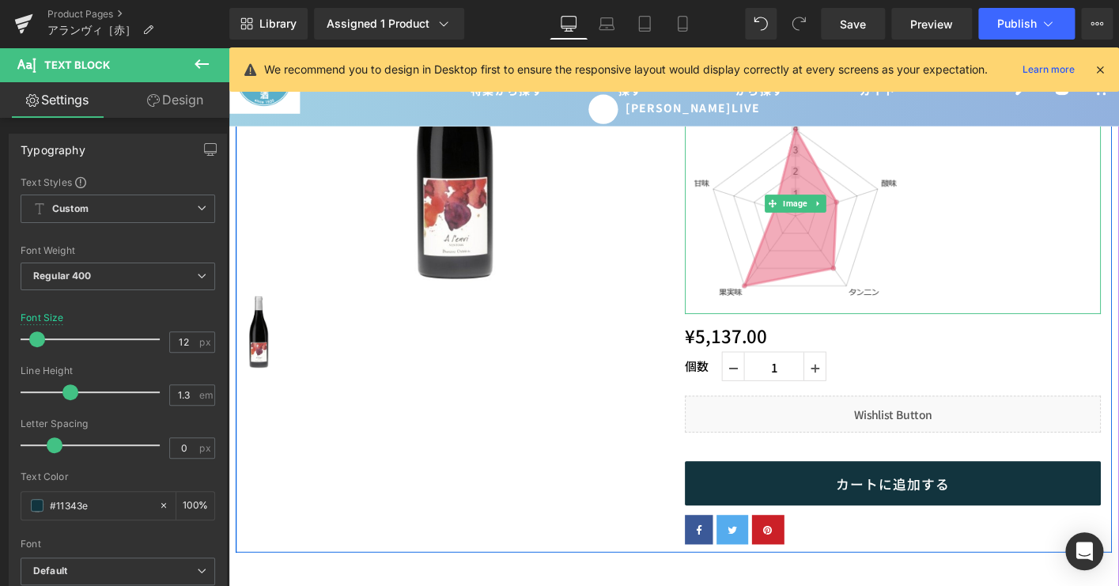
click at [860, 230] on img at bounding box center [837, 214] width 237 height 237
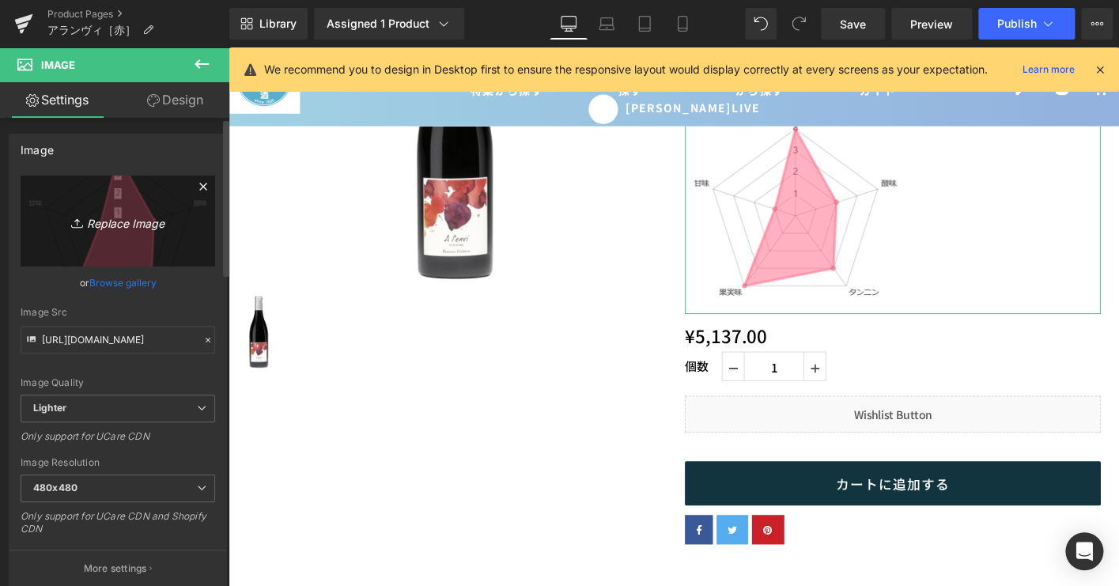
click at [119, 212] on icon "Replace Image" at bounding box center [118, 221] width 127 height 20
type input "C:\fakepath\chart (3).png"
type input "[URL][DOMAIN_NAME]"
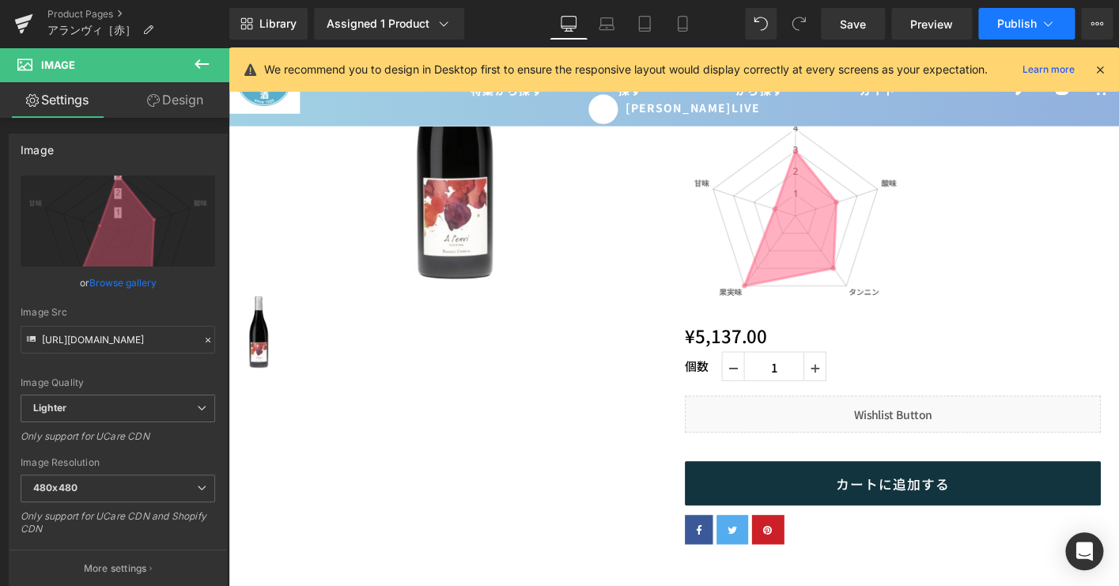
click at [1021, 21] on span "Publish" at bounding box center [1017, 23] width 40 height 13
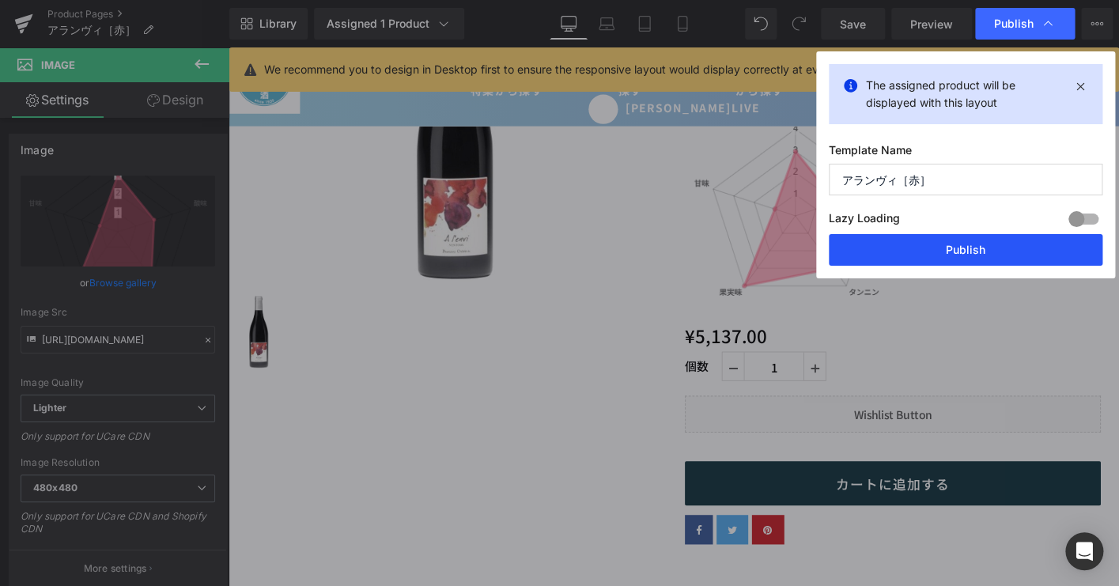
click at [962, 247] on button "Publish" at bounding box center [966, 250] width 274 height 32
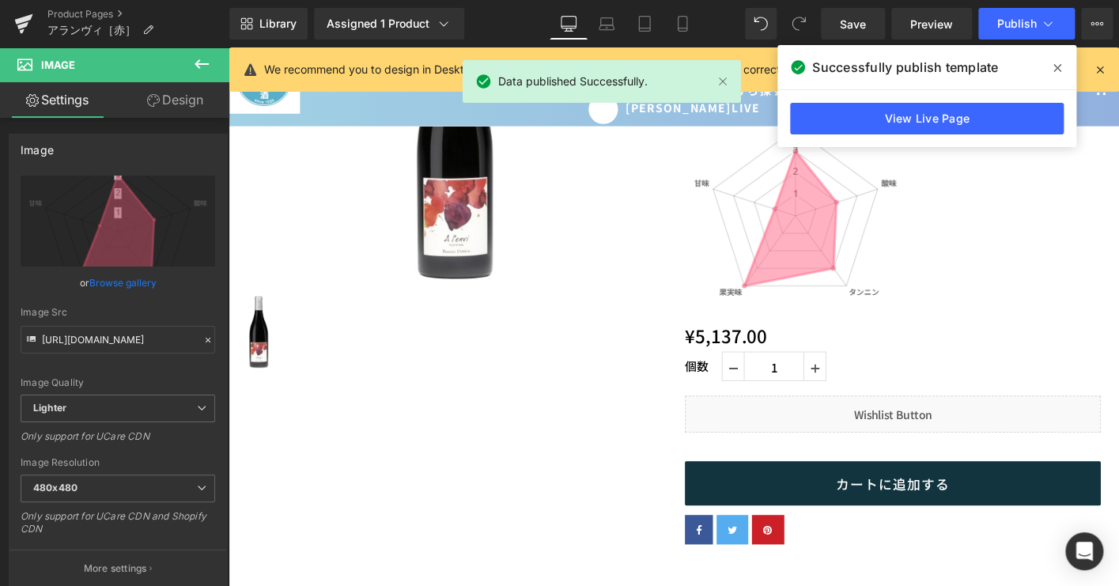
click at [1050, 64] on span at bounding box center [1057, 67] width 25 height 25
